Goal: Task Accomplishment & Management: Manage account settings

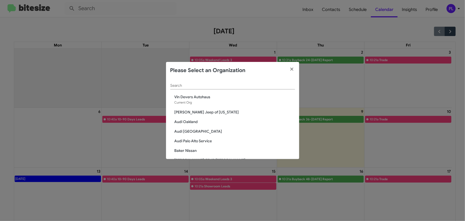
click at [215, 85] on input "Search" at bounding box center [232, 85] width 125 height 4
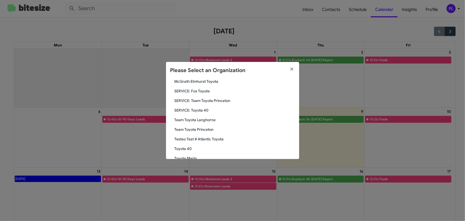
scroll to position [24, 0]
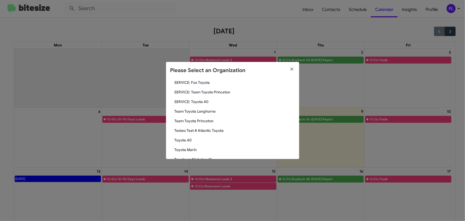
type input "toyota"
click at [196, 147] on span "Toyota Marin" at bounding box center [235, 149] width 120 height 5
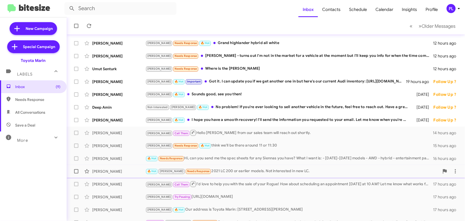
scroll to position [89, 0]
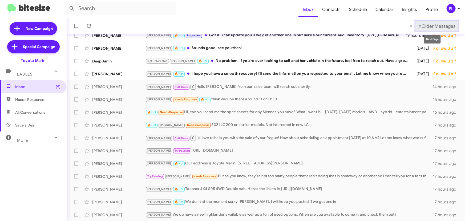
click at [427, 27] on span "Older Messages" at bounding box center [439, 26] width 34 height 6
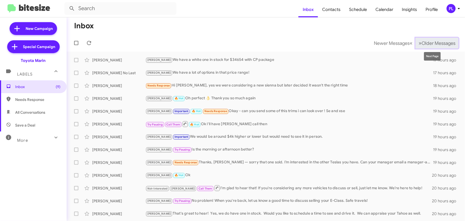
click at [422, 42] on span "Older Messages" at bounding box center [439, 43] width 34 height 6
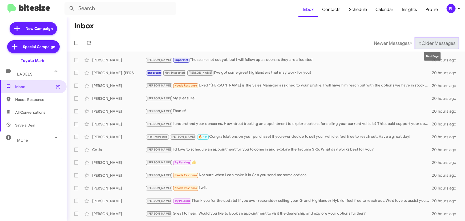
click at [422, 42] on span "Older Messages" at bounding box center [439, 43] width 34 height 6
click at [457, 10] on icon at bounding box center [459, 8] width 6 height 6
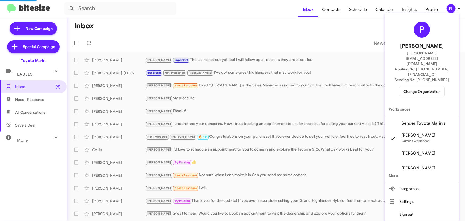
click at [423, 87] on span "Change Organization" at bounding box center [422, 91] width 37 height 9
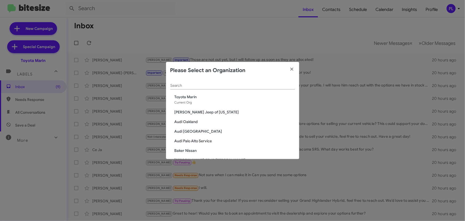
click at [216, 86] on input "Search" at bounding box center [232, 85] width 125 height 4
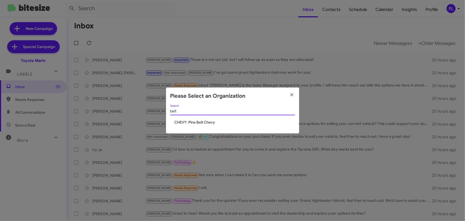
type input "belt"
click at [205, 121] on span "CHEVY: Pine Belt Chevy" at bounding box center [235, 121] width 120 height 5
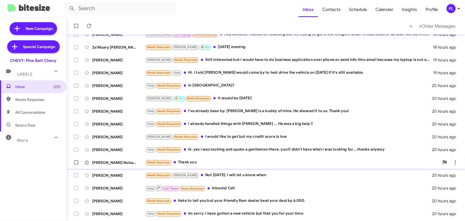
scroll to position [89, 0]
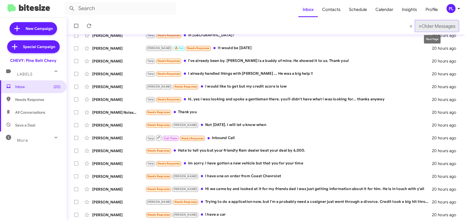
click at [445, 24] on span "Older Messages" at bounding box center [439, 26] width 34 height 6
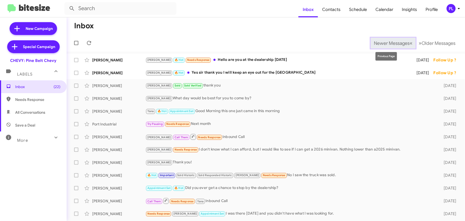
click at [389, 45] on span "Newer Messages" at bounding box center [392, 43] width 36 height 6
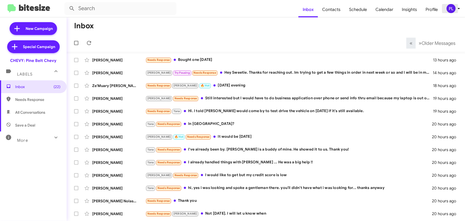
click at [460, 10] on icon at bounding box center [459, 8] width 6 height 6
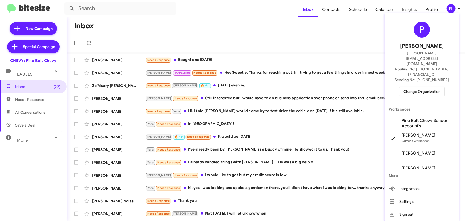
click at [426, 87] on span "Change Organization" at bounding box center [422, 91] width 37 height 9
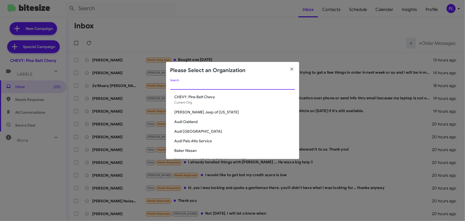
click at [200, 86] on input "Search" at bounding box center [232, 85] width 125 height 4
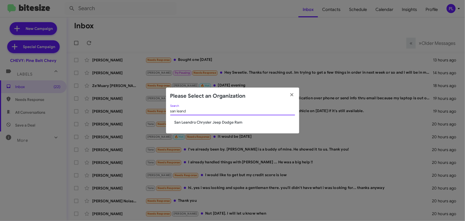
type input "san leand"
click at [204, 123] on span "San Leandro Chrysler Jeep Dodge Ram" at bounding box center [235, 121] width 120 height 5
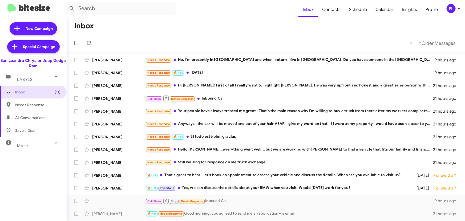
click at [461, 8] on icon at bounding box center [459, 8] width 6 height 6
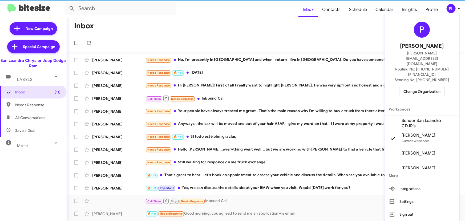
click at [432, 87] on span "Change Organization" at bounding box center [422, 91] width 37 height 9
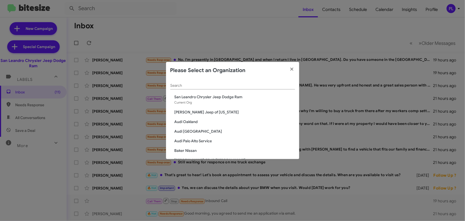
click at [190, 84] on input "Search" at bounding box center [232, 85] width 125 height 4
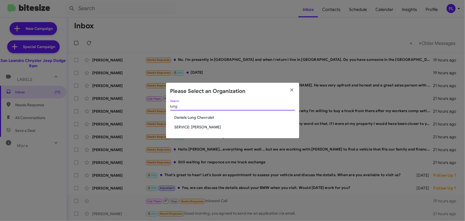
type input "long"
click at [195, 127] on span "SERVICE: [PERSON_NAME]" at bounding box center [235, 126] width 120 height 5
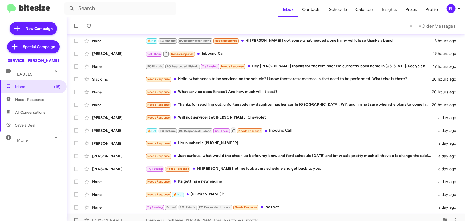
scroll to position [73, 0]
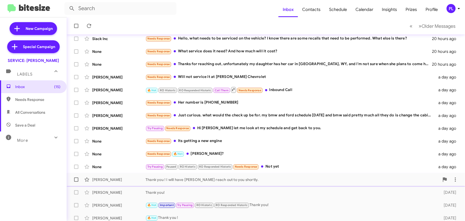
click at [207, 177] on div "Thank you ! I will have [PERSON_NAME] reach out to you shortly." at bounding box center [293, 179] width 294 height 5
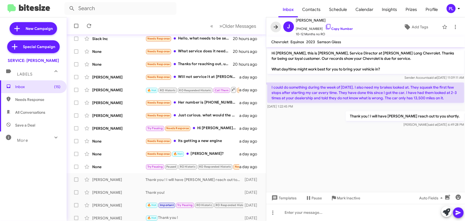
click at [276, 24] on icon at bounding box center [276, 27] width 6 height 6
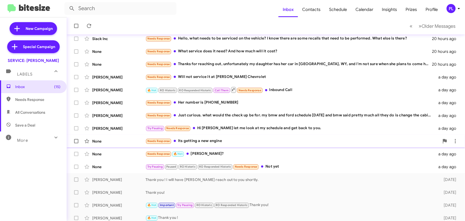
scroll to position [89, 0]
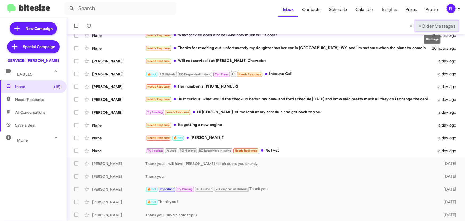
click at [429, 29] on button "» Next Older Messages" at bounding box center [437, 26] width 43 height 11
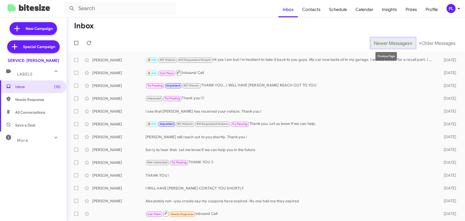
click at [388, 45] on span "Newer Messages" at bounding box center [392, 43] width 36 height 6
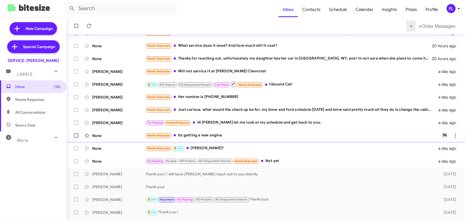
scroll to position [89, 0]
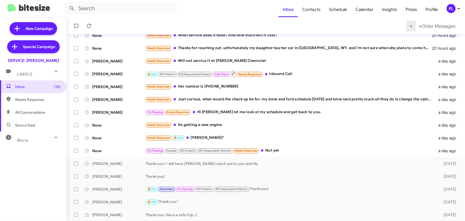
click at [458, 8] on icon at bounding box center [459, 8] width 6 height 6
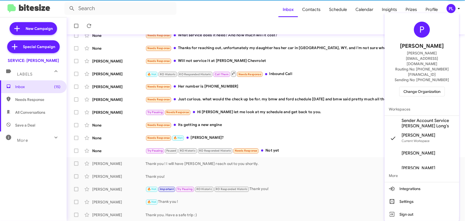
click at [432, 87] on span "Change Organization" at bounding box center [422, 91] width 37 height 9
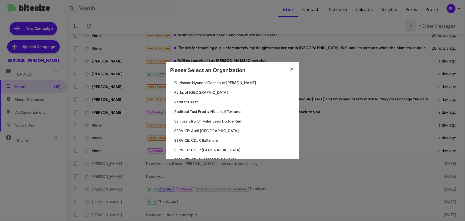
scroll to position [557, 0]
click at [197, 93] on span "Parks of [GEOGRAPHIC_DATA]" at bounding box center [235, 92] width 120 height 5
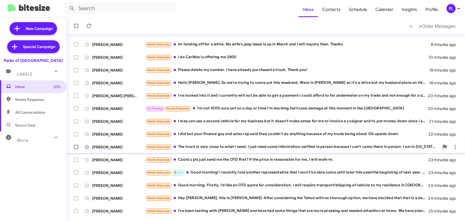
scroll to position [89, 0]
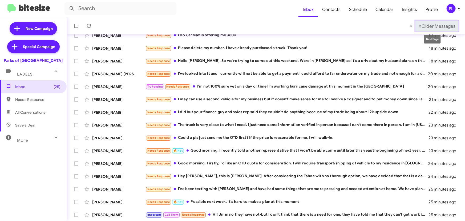
click at [441, 28] on span "Older Messages" at bounding box center [439, 26] width 34 height 6
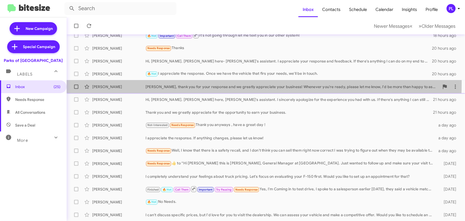
click at [190, 82] on div "[PERSON_NAME] [PERSON_NAME], thank you for your response and we greatly appreci…" at bounding box center [266, 86] width 390 height 11
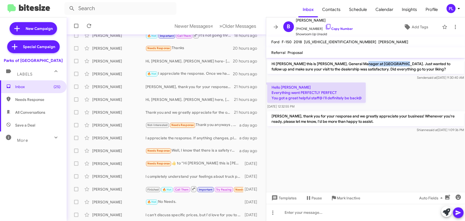
drag, startPoint x: 388, startPoint y: 64, endPoint x: 355, endPoint y: 63, distance: 32.3
click at [355, 63] on p "Hi [PERSON_NAME] this is [PERSON_NAME], General Manager at [GEOGRAPHIC_DATA]. J…" at bounding box center [365, 66] width 197 height 15
copy p "Parks of [GEOGRAPHIC_DATA]"
